Goal: Task Accomplishment & Management: Manage account settings

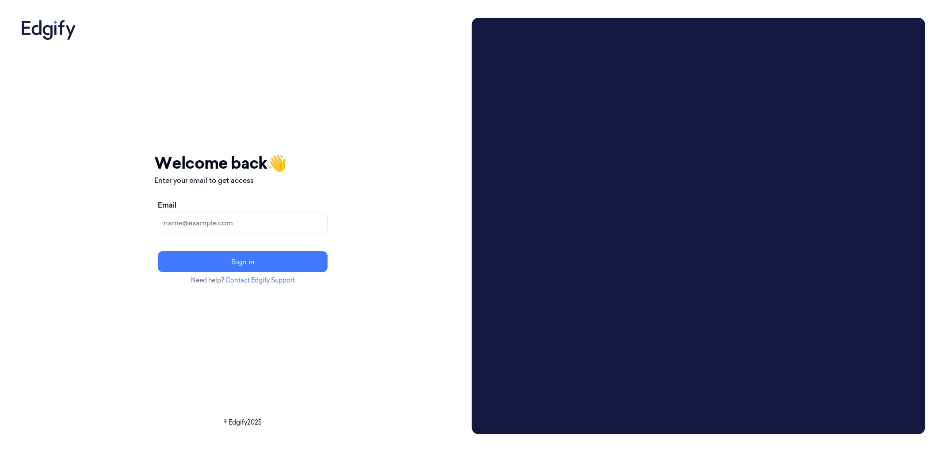
click at [291, 219] on input "Email" at bounding box center [243, 222] width 170 height 21
type input "parasuram.k@indivillage.in"
click at [253, 259] on button "Sign in" at bounding box center [243, 261] width 170 height 21
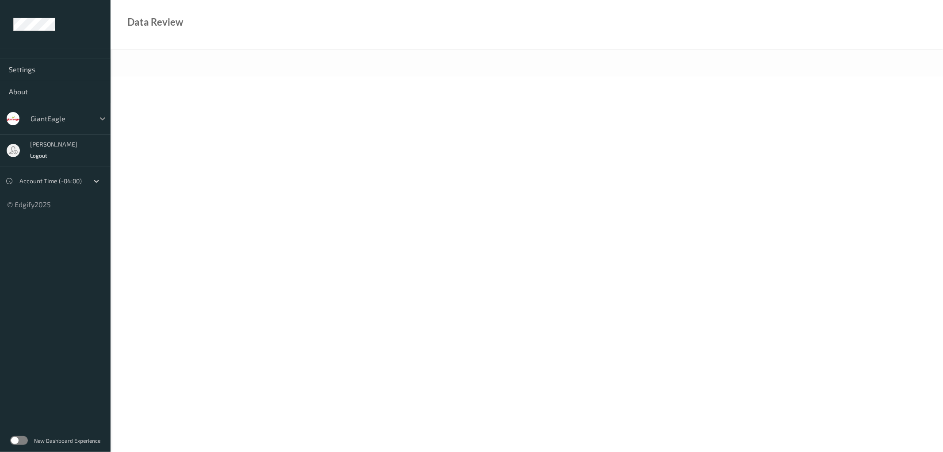
click at [101, 122] on icon at bounding box center [102, 118] width 9 height 9
click at [102, 115] on icon at bounding box center [102, 118] width 9 height 9
click at [95, 175] on div at bounding box center [96, 181] width 16 height 16
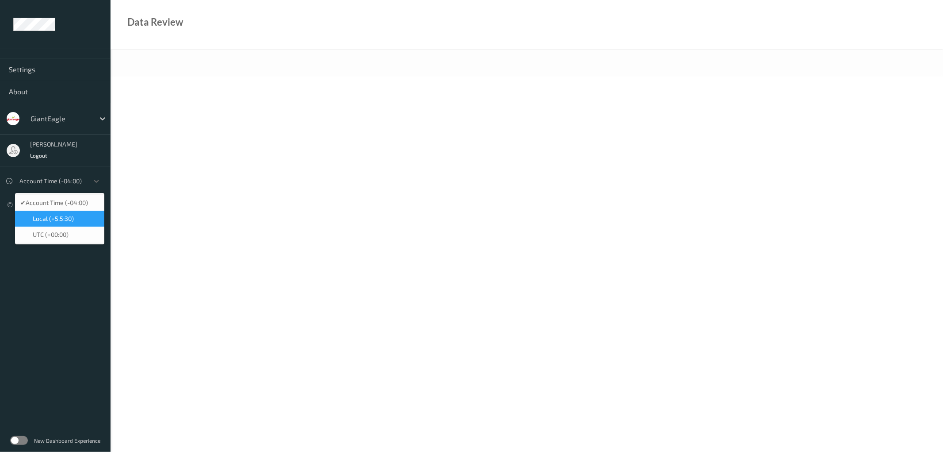
click at [71, 224] on div "Local (+5.5:30)" at bounding box center [59, 219] width 89 height 16
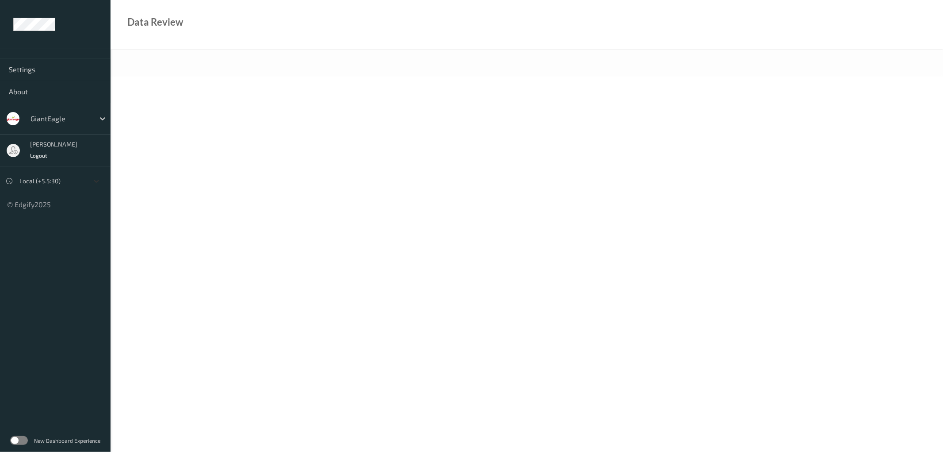
click at [93, 185] on icon at bounding box center [96, 180] width 9 height 9
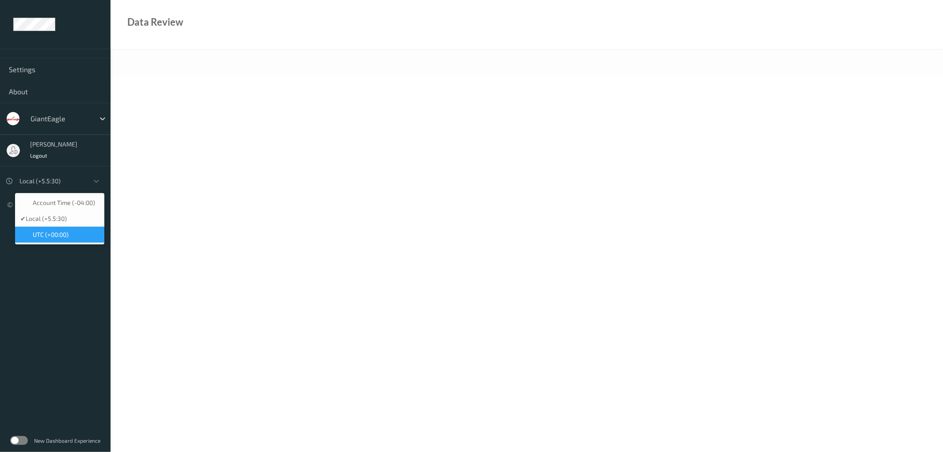
click at [65, 233] on span "UTC (+00:00)" at bounding box center [51, 234] width 36 height 9
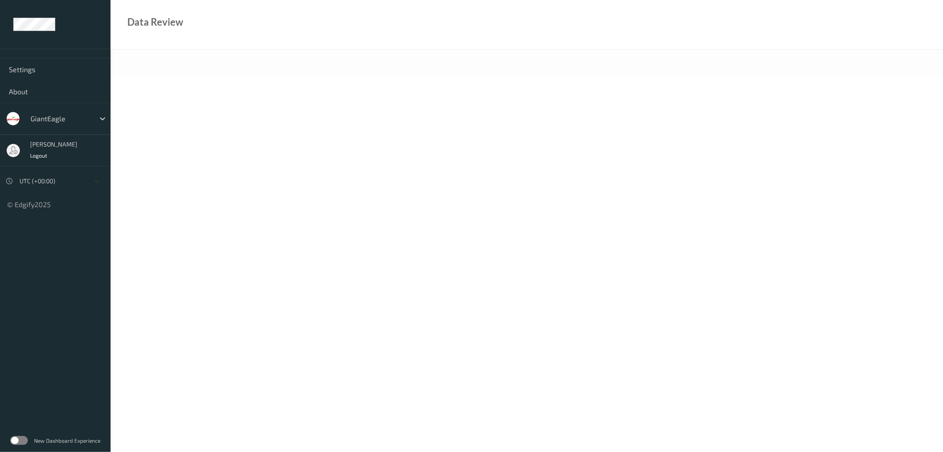
click at [100, 180] on icon at bounding box center [96, 180] width 9 height 9
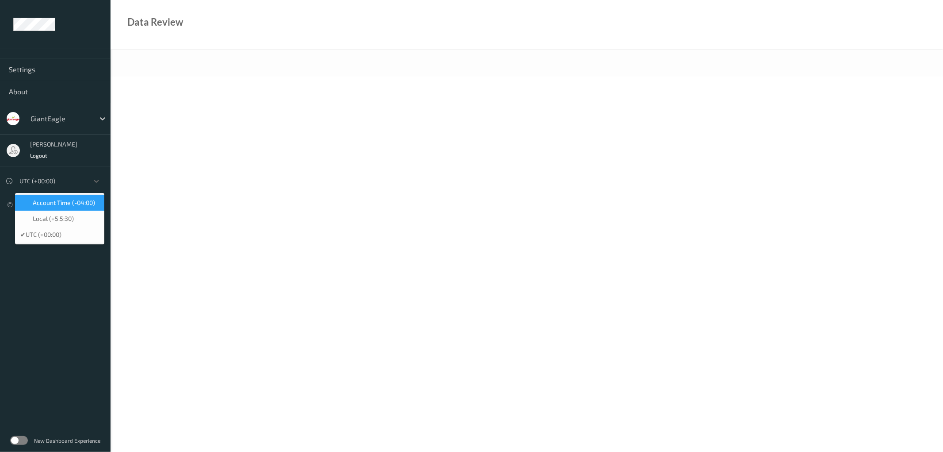
click at [76, 199] on span "Account Time (-04:00)" at bounding box center [64, 202] width 62 height 9
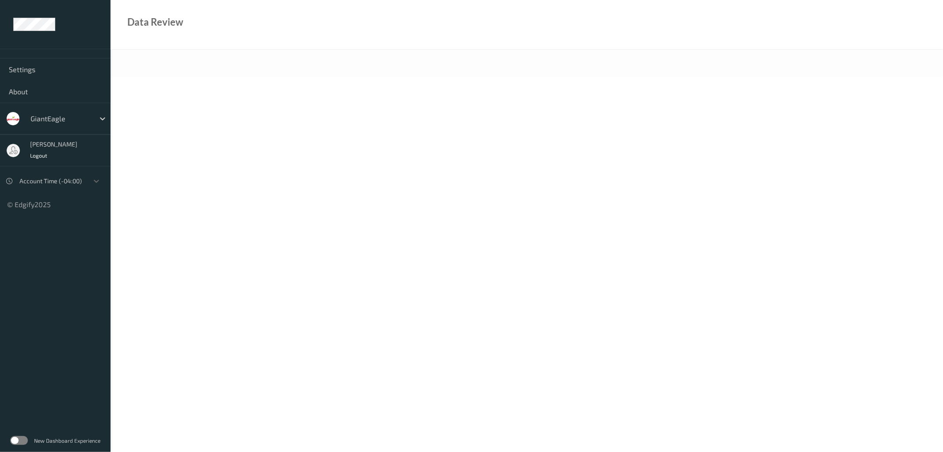
click at [51, 293] on ul "Settings About GiantEagle parasuram parasuram Logout option Account Time (-04:0…" at bounding box center [55, 226] width 111 height 452
click at [72, 274] on ul "Settings About GiantEagle parasuram parasuram Logout Account Time (-04:00) © Ed…" at bounding box center [55, 226] width 111 height 452
